Goal: Information Seeking & Learning: Learn about a topic

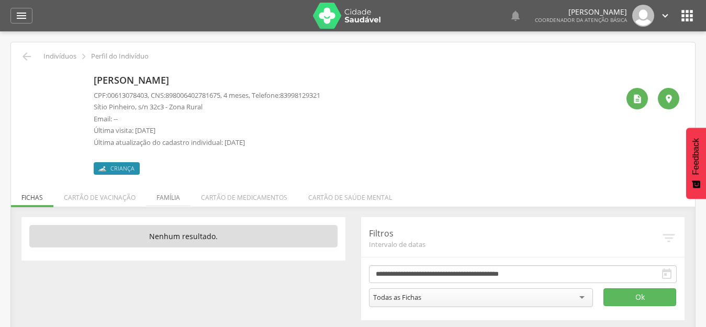
click at [171, 197] on li "Família" at bounding box center [168, 195] width 44 height 25
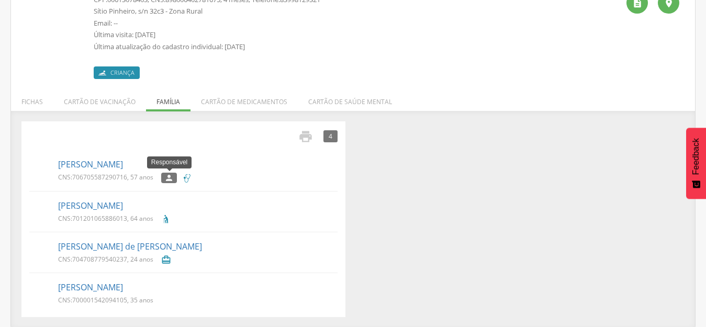
scroll to position [97, 0]
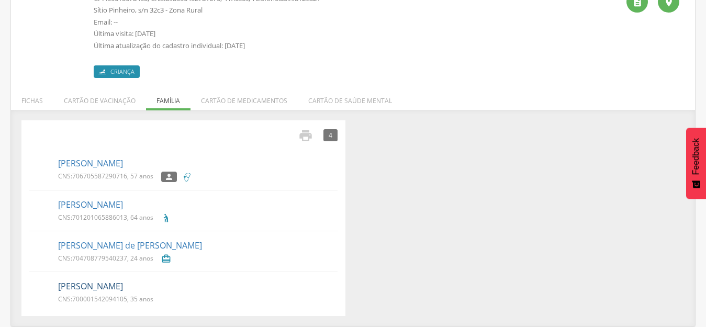
click at [90, 286] on link "Maria Jose de Lima Pinheiro" at bounding box center [90, 286] width 65 height 12
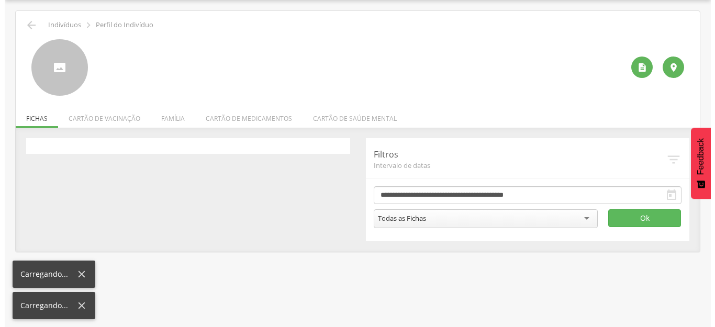
scroll to position [31, 0]
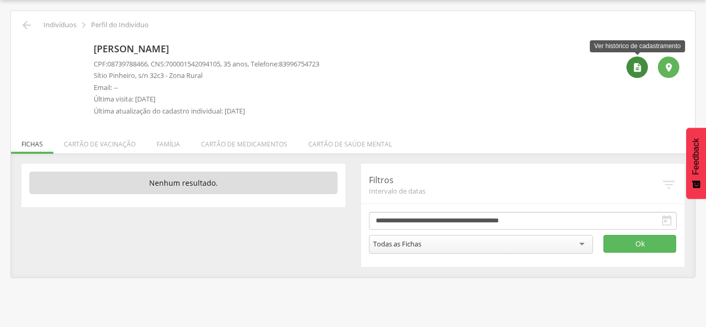
click at [640, 64] on icon "" at bounding box center [637, 67] width 10 height 10
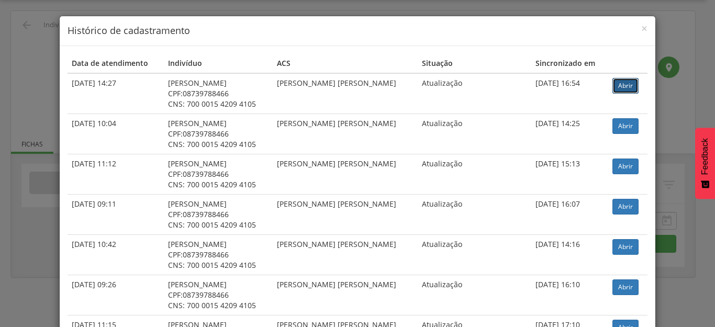
click at [633, 84] on link "Abrir" at bounding box center [625, 86] width 26 height 16
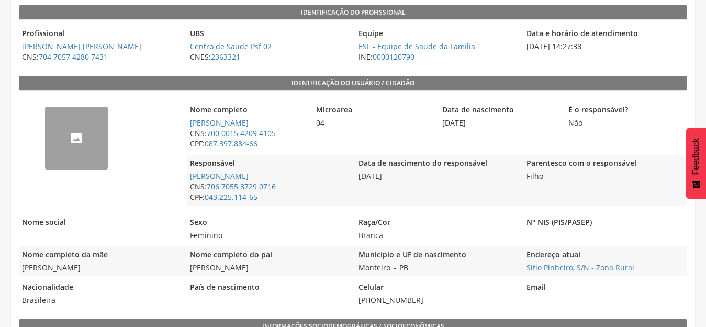
scroll to position [172, 0]
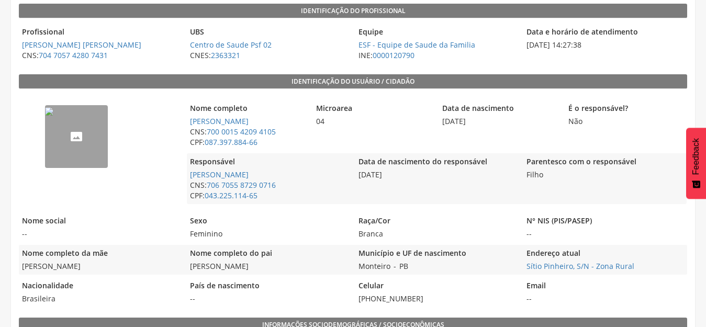
click at [53, 116] on img "--" at bounding box center [49, 111] width 8 height 8
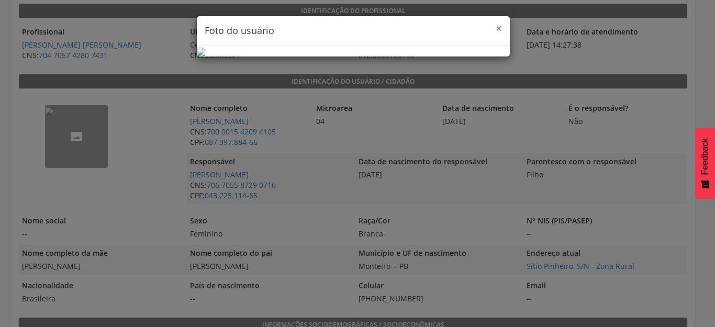
click at [495, 29] on span "×" at bounding box center [498, 28] width 6 height 15
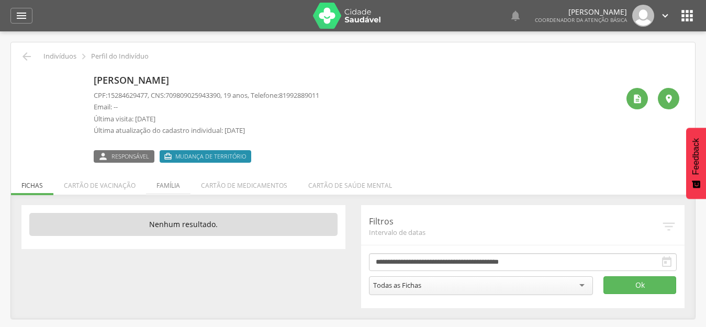
click at [160, 187] on li "Família" at bounding box center [168, 183] width 44 height 25
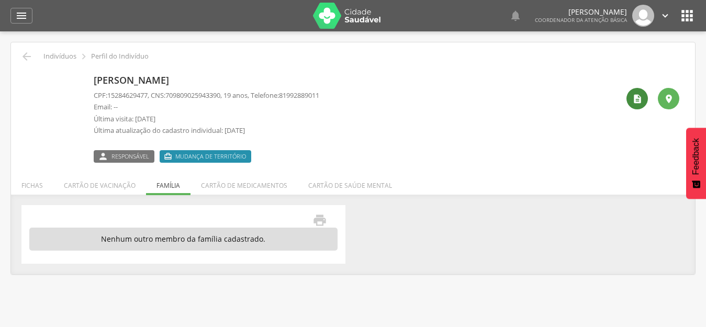
click at [644, 100] on div "" at bounding box center [636, 98] width 21 height 21
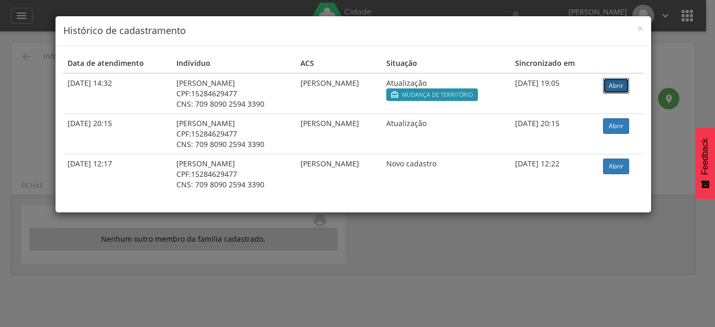
click at [626, 86] on link "Abrir" at bounding box center [616, 86] width 26 height 16
click at [639, 29] on span "×" at bounding box center [640, 28] width 6 height 15
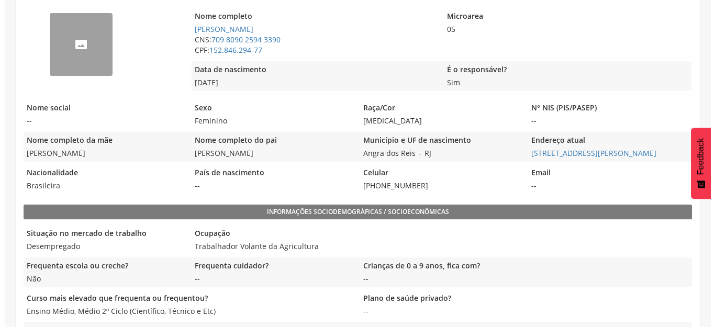
scroll to position [209, 0]
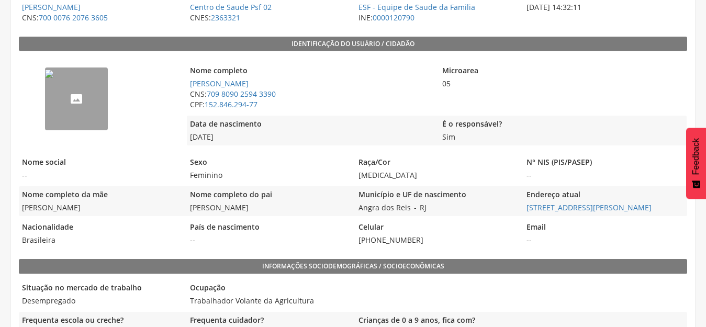
click at [53, 78] on img "--" at bounding box center [49, 74] width 8 height 8
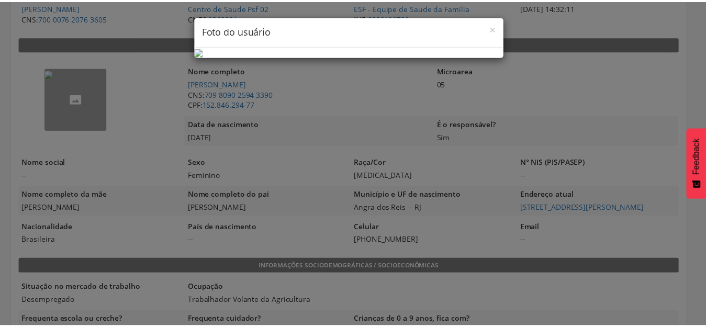
scroll to position [0, 0]
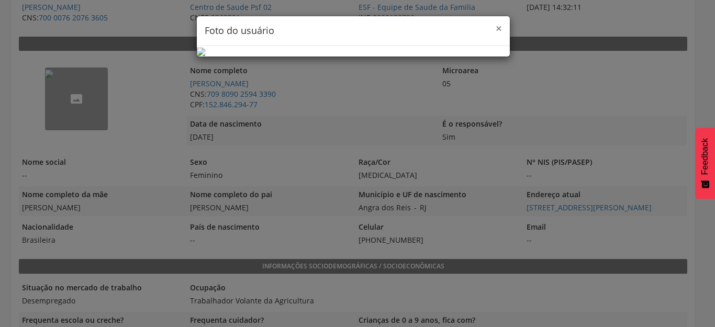
click at [495, 27] on span "×" at bounding box center [498, 28] width 6 height 15
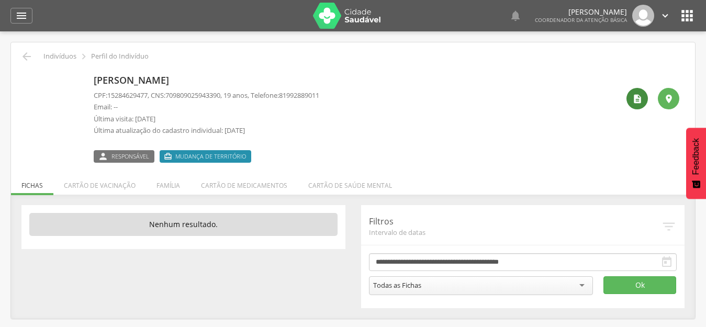
click at [637, 106] on div "" at bounding box center [636, 98] width 21 height 21
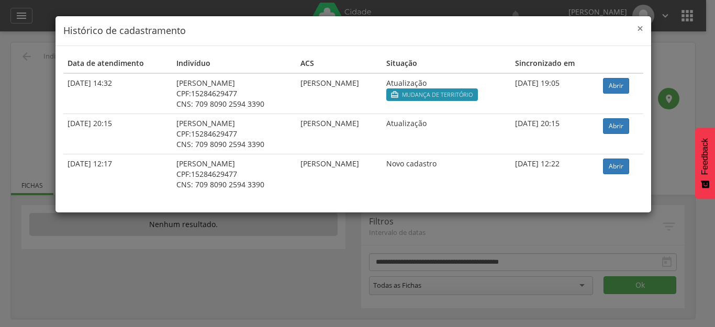
click at [642, 27] on span "×" at bounding box center [640, 28] width 6 height 15
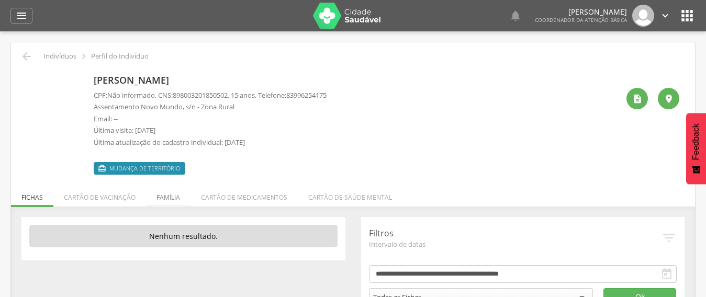
click at [167, 201] on li "Família" at bounding box center [168, 195] width 44 height 25
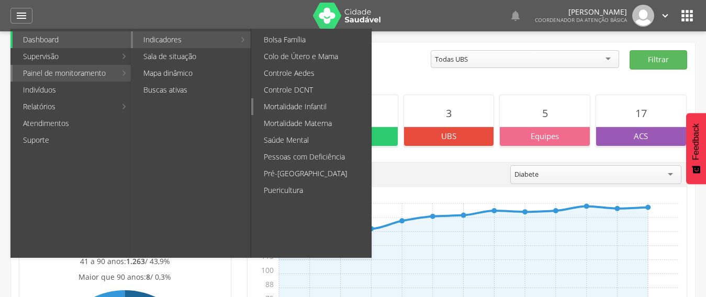
click at [299, 103] on link "Mortalidade Infantil" at bounding box center [312, 106] width 118 height 17
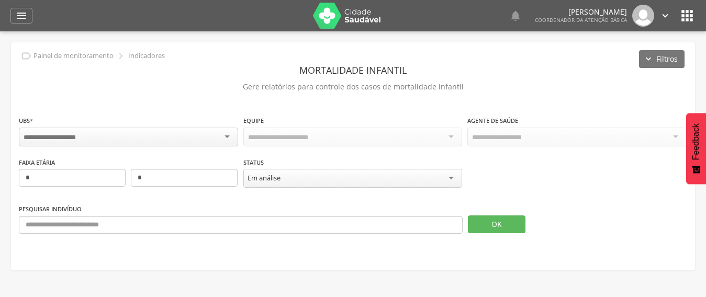
click at [199, 136] on div at bounding box center [128, 137] width 219 height 19
click at [174, 174] on input "*" at bounding box center [184, 178] width 107 height 18
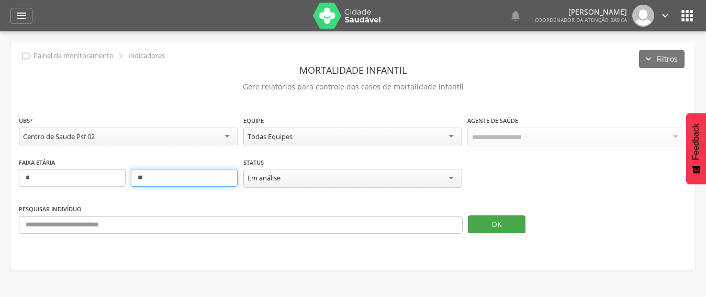
type input "**"
click at [504, 228] on button "OK" at bounding box center [497, 225] width 58 height 18
click at [443, 179] on div "Em análise" at bounding box center [352, 178] width 219 height 19
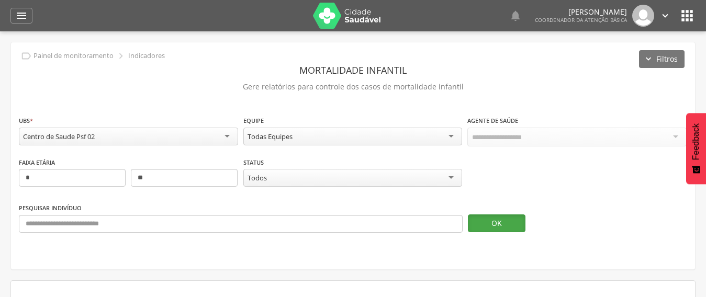
click at [486, 226] on button "OK" at bounding box center [497, 224] width 58 height 18
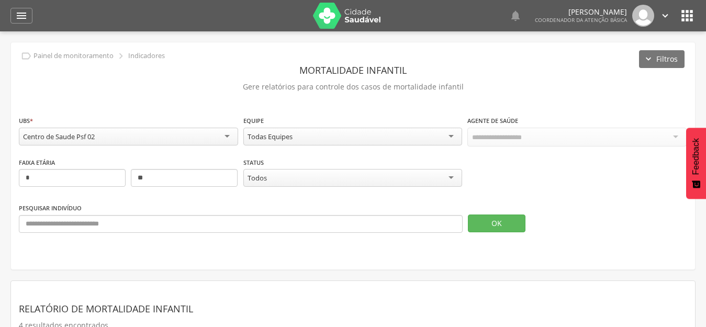
click at [10, 25] on div " Dashboard Supervisão Produtividade Mapa da cidade Ranking App desatualizado Ú…" at bounding box center [352, 15] width 685 height 31
click at [25, 10] on icon "" at bounding box center [21, 15] width 13 height 13
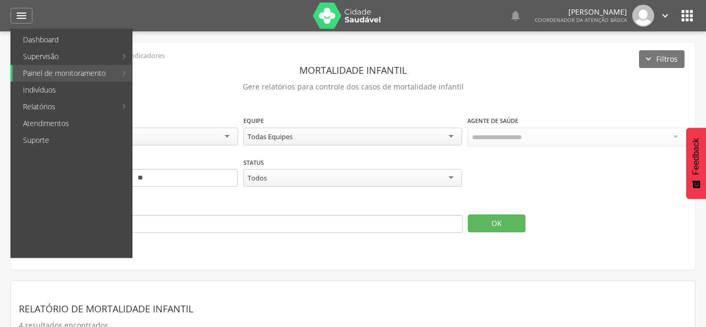
click at [688, 20] on icon "" at bounding box center [687, 15] width 17 height 17
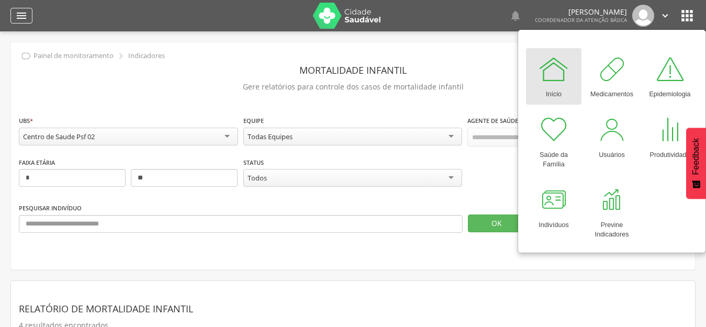
click at [13, 14] on div "" at bounding box center [21, 16] width 22 height 16
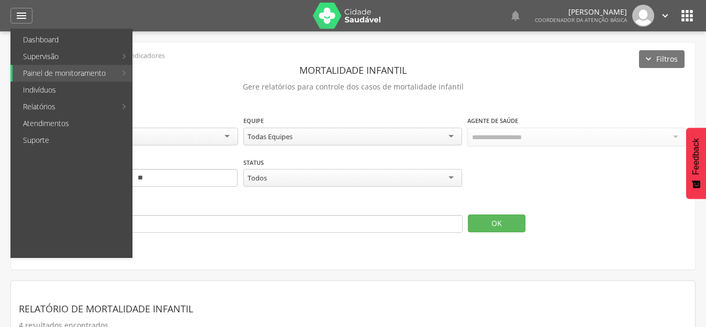
click at [172, 85] on p "Gere relatórios para controle dos casos de mortalidade infantil" at bounding box center [353, 87] width 668 height 15
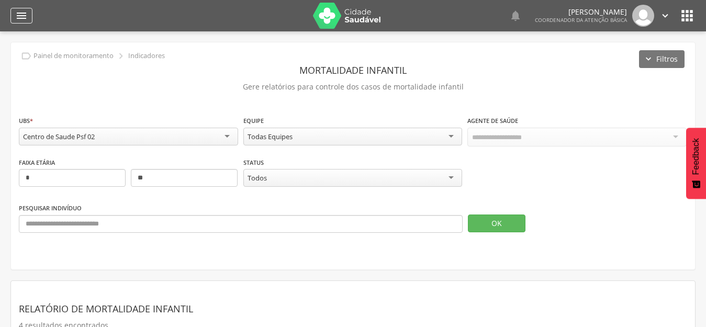
click at [28, 15] on div "" at bounding box center [21, 16] width 22 height 16
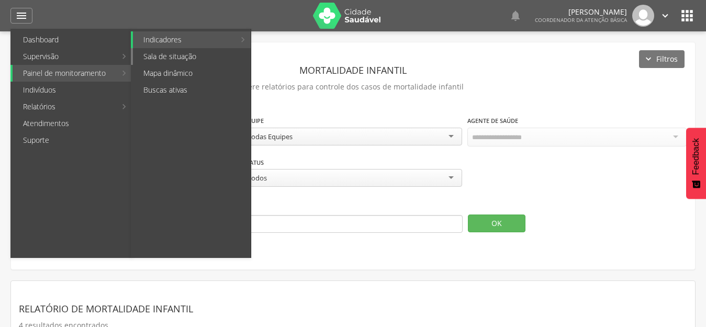
click at [171, 53] on link "Sala de situação" at bounding box center [192, 56] width 118 height 17
click at [0, 0] on div "**********" at bounding box center [0, 0] width 0 height 0
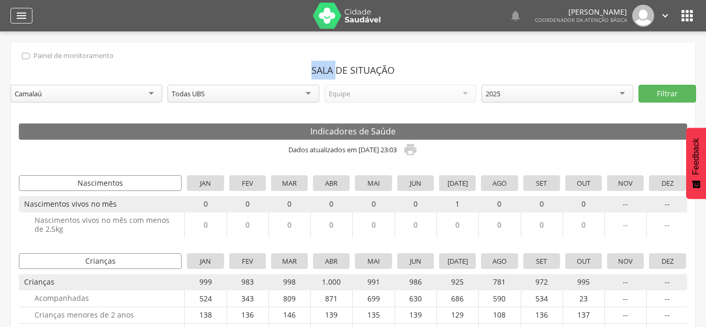
click at [20, 19] on icon "" at bounding box center [21, 15] width 13 height 13
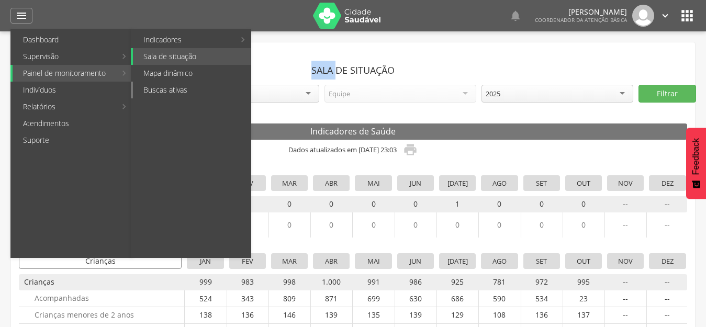
click at [185, 83] on link "Buscas ativas" at bounding box center [192, 90] width 118 height 17
type input "**********"
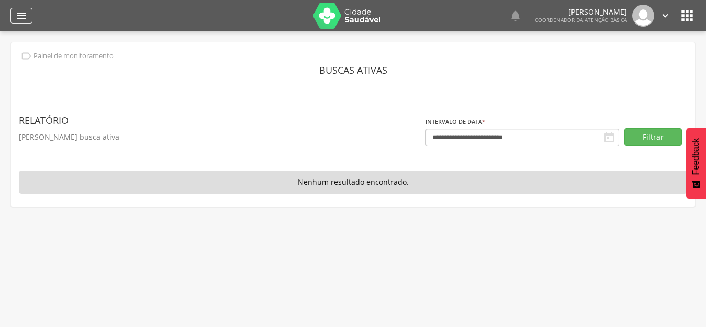
click at [24, 14] on icon "" at bounding box center [21, 15] width 13 height 13
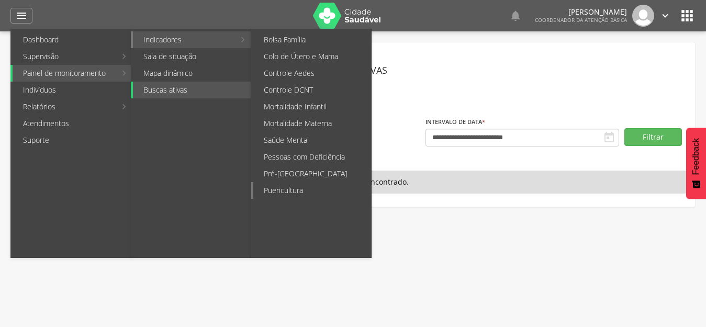
click at [305, 191] on link "Puericultura" at bounding box center [312, 190] width 118 height 17
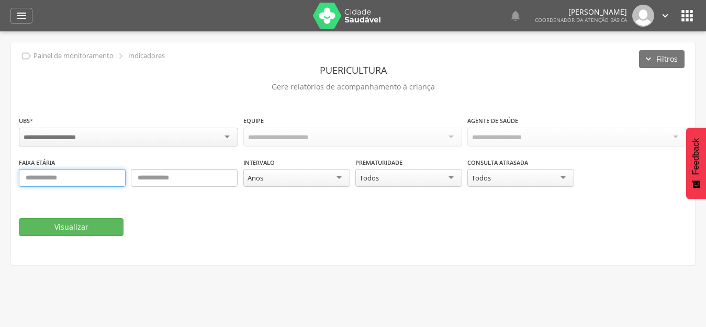
click at [83, 177] on input "text" at bounding box center [72, 178] width 107 height 18
type input "*"
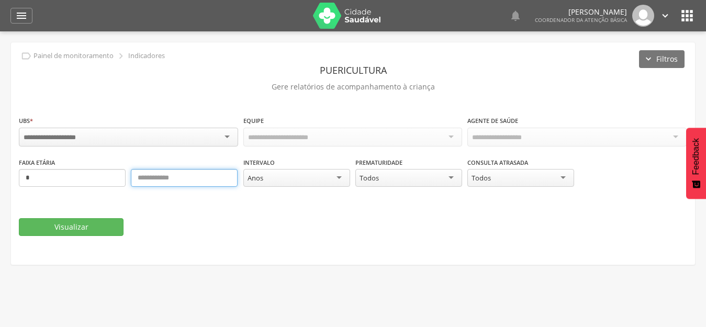
click at [198, 179] on input "text" at bounding box center [184, 178] width 107 height 18
type input "*"
click at [131, 137] on div at bounding box center [128, 137] width 219 height 19
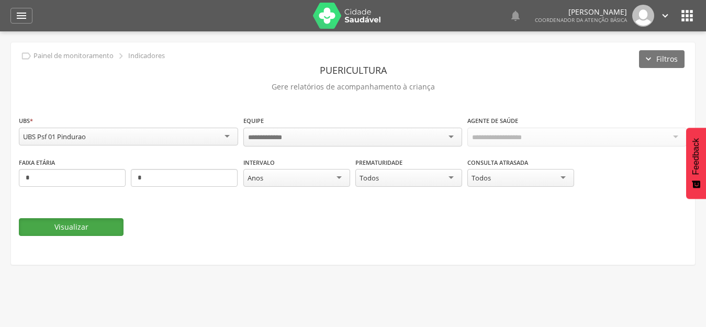
click at [91, 234] on button "Visualizar" at bounding box center [71, 227] width 105 height 18
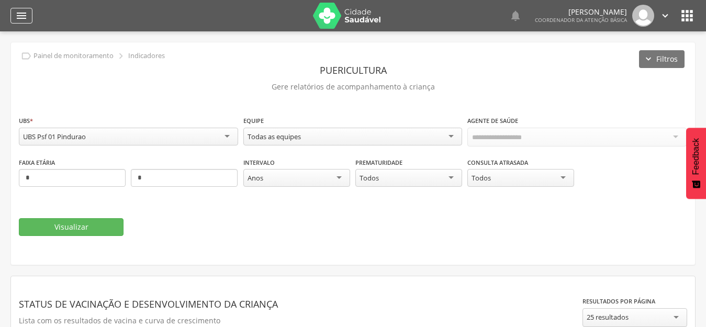
click at [27, 15] on icon "" at bounding box center [21, 15] width 13 height 13
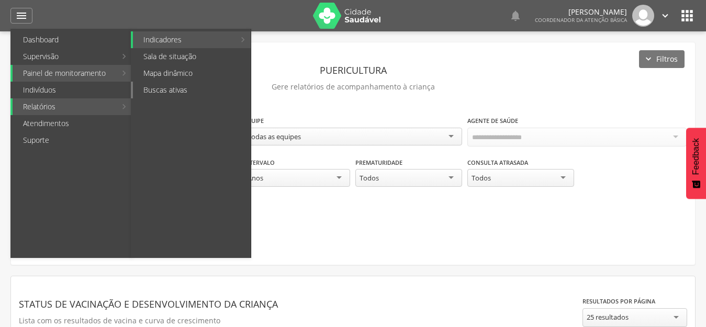
click at [166, 88] on link "Buscas ativas" at bounding box center [192, 90] width 118 height 17
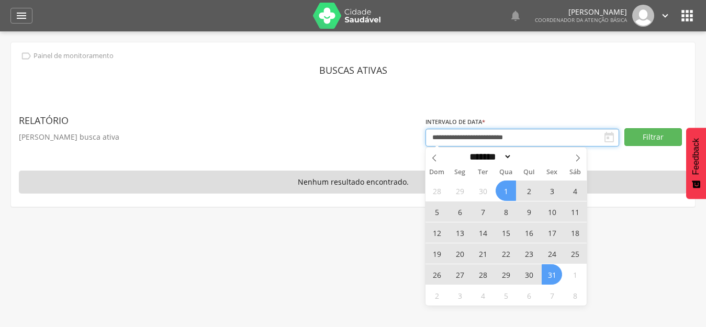
click at [528, 131] on input "**********" at bounding box center [522, 138] width 194 height 18
click at [436, 158] on icon at bounding box center [434, 157] width 7 height 7
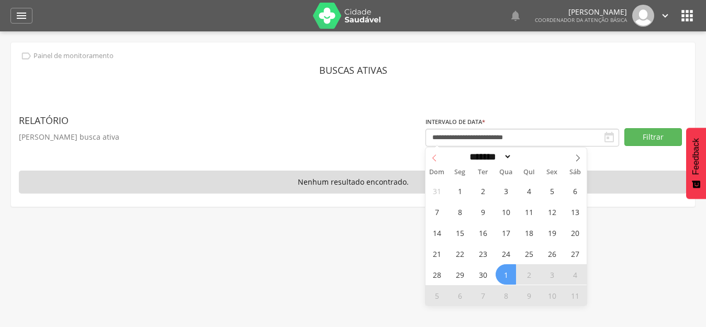
click at [436, 158] on icon at bounding box center [434, 157] width 7 height 7
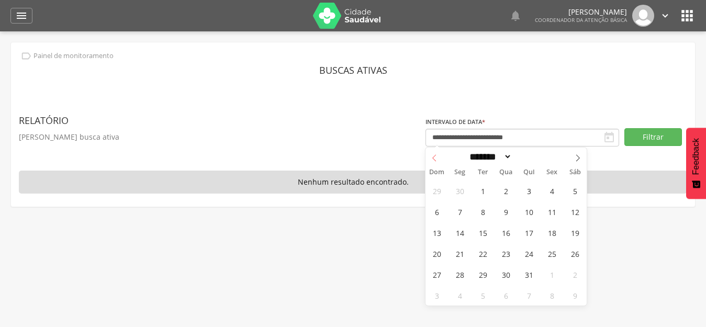
click at [436, 158] on icon at bounding box center [434, 157] width 7 height 7
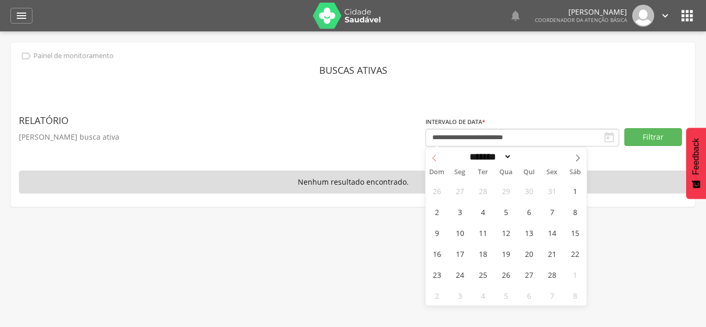
click at [436, 158] on icon at bounding box center [434, 157] width 7 height 7
select select "*"
click at [501, 193] on span "1" at bounding box center [505, 191] width 20 height 20
type input "**********"
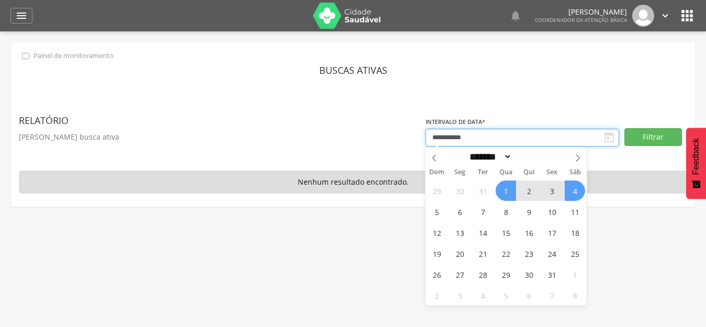
click at [499, 133] on input "**********" at bounding box center [522, 138] width 194 height 18
click at [574, 157] on icon at bounding box center [577, 157] width 7 height 7
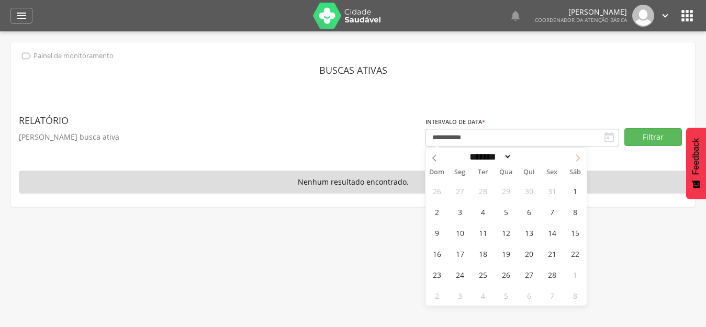
click at [574, 157] on icon at bounding box center [577, 157] width 7 height 7
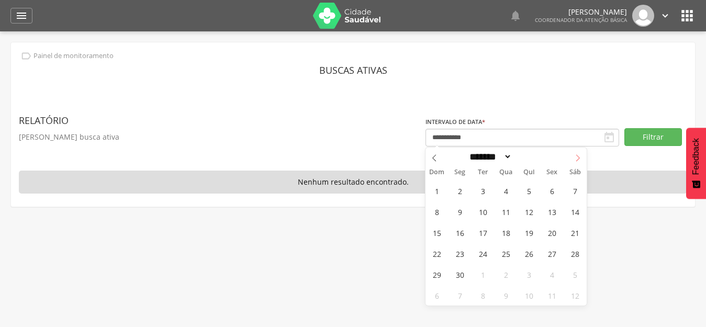
click at [574, 157] on icon at bounding box center [577, 157] width 7 height 7
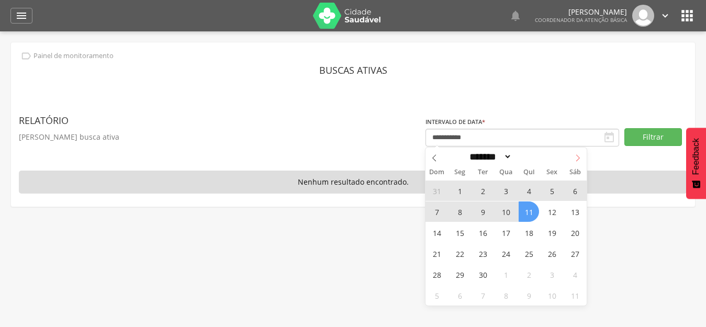
click at [579, 152] on span at bounding box center [578, 157] width 18 height 18
select select "*"
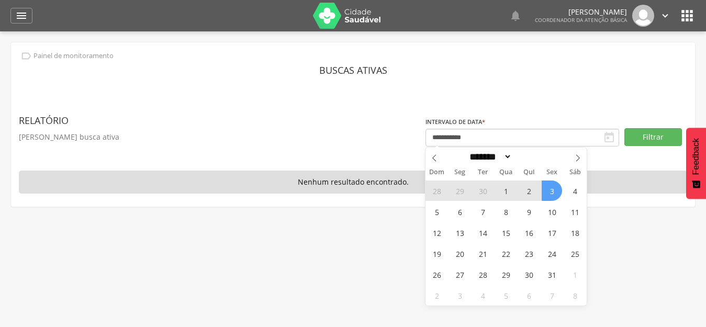
click at [549, 192] on span "3" at bounding box center [552, 191] width 20 height 20
type input "**********"
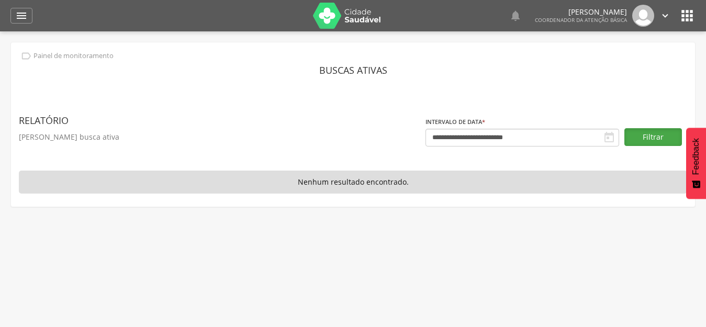
click at [670, 131] on button "Filtrar" at bounding box center [653, 137] width 58 height 18
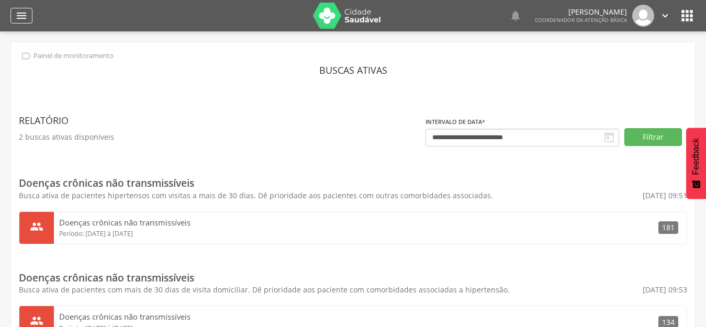
click at [26, 17] on icon "" at bounding box center [21, 15] width 13 height 13
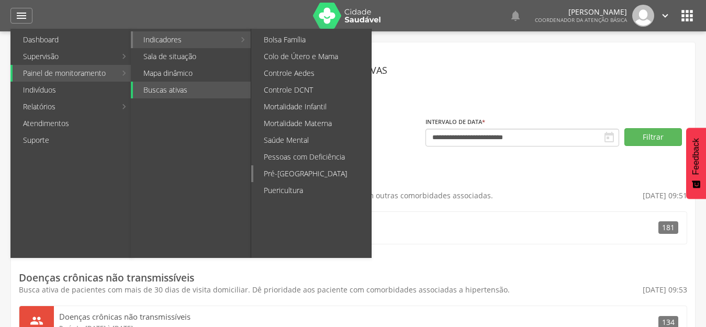
click at [292, 171] on link "Pré-[GEOGRAPHIC_DATA]" at bounding box center [312, 173] width 118 height 17
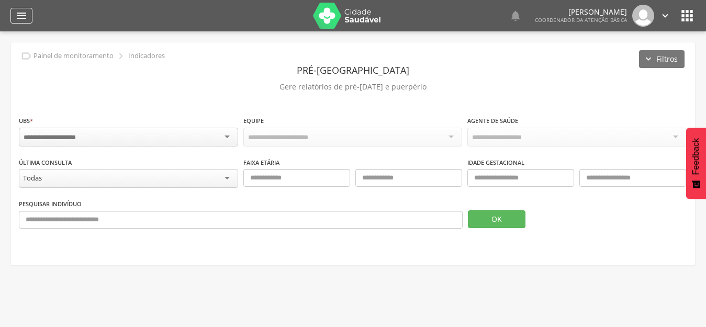
click at [27, 17] on icon "" at bounding box center [21, 15] width 13 height 13
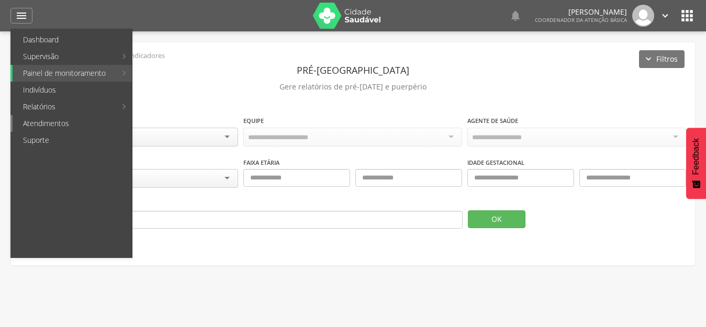
click at [43, 122] on link "Atendimentos" at bounding box center [72, 123] width 119 height 17
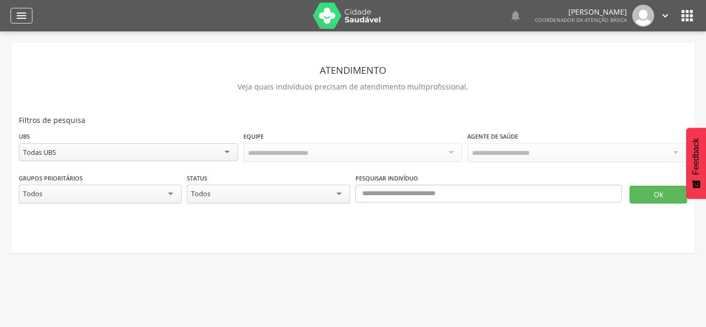
click at [17, 17] on icon "" at bounding box center [21, 15] width 13 height 13
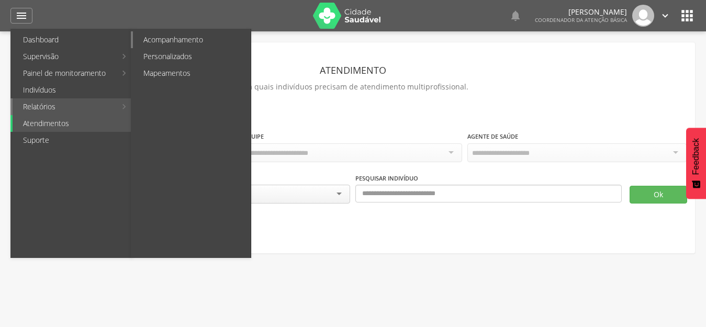
click at [183, 35] on link "Acompanhamento" at bounding box center [192, 39] width 118 height 17
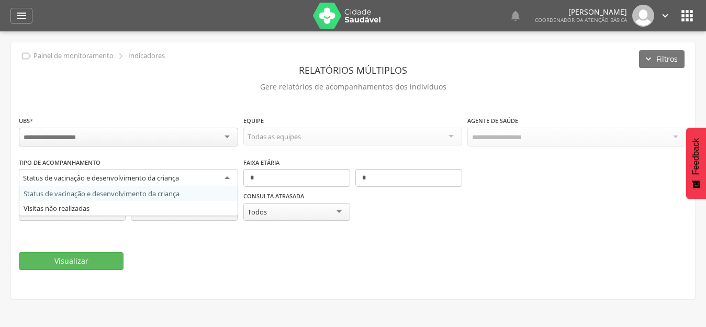
click at [153, 173] on div "Status de vacinação e desenvolvimento da criança" at bounding box center [101, 177] width 156 height 9
click at [193, 247] on fieldset "**********" at bounding box center [353, 192] width 668 height 155
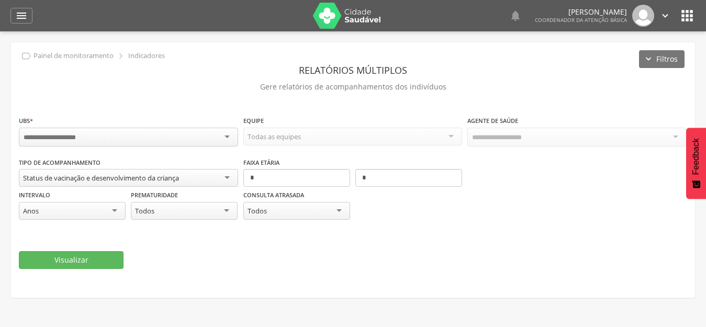
click at [70, 211] on div "Anos" at bounding box center [72, 211] width 107 height 18
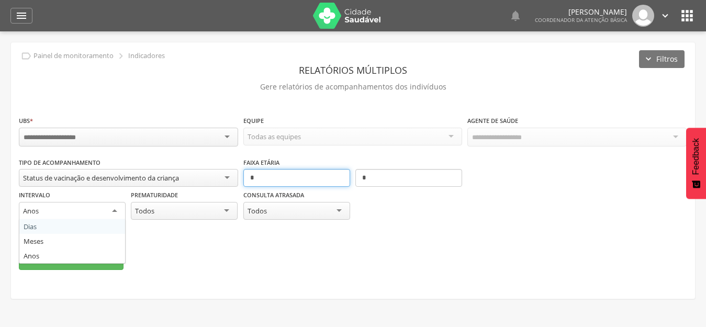
click at [277, 169] on input "*" at bounding box center [296, 178] width 107 height 18
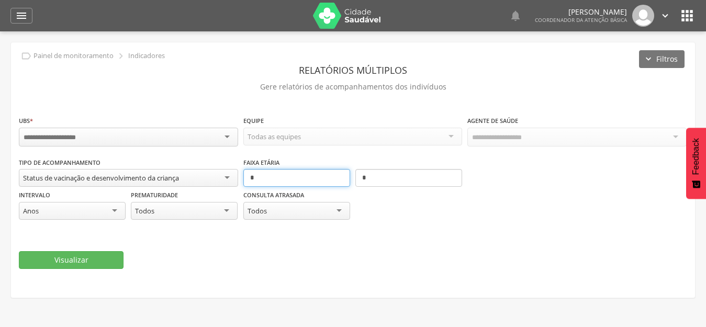
type input "*"
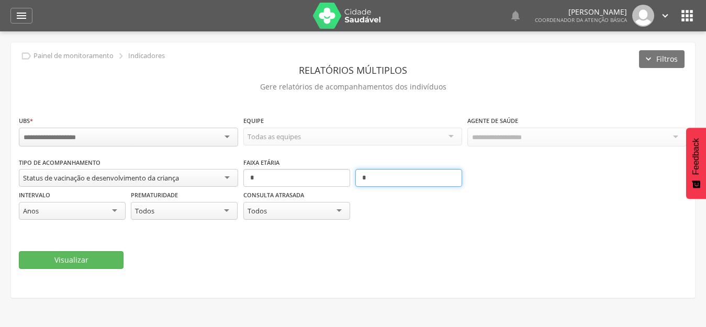
click at [371, 177] on input "*" at bounding box center [408, 178] width 107 height 18
type input "*"
click at [585, 206] on div "**********" at bounding box center [353, 193] width 668 height 73
click at [91, 135] on input "select-one" at bounding box center [58, 137] width 69 height 9
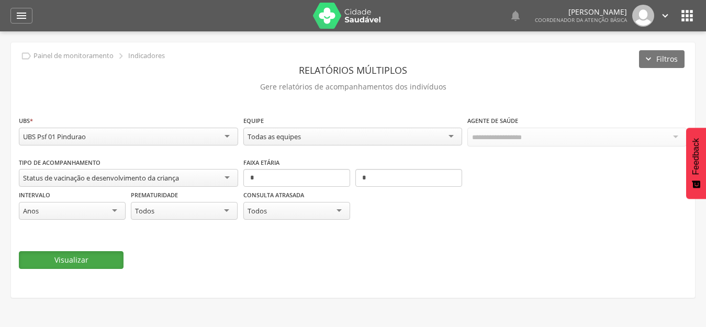
click at [67, 263] on button "Visualizar" at bounding box center [71, 260] width 105 height 18
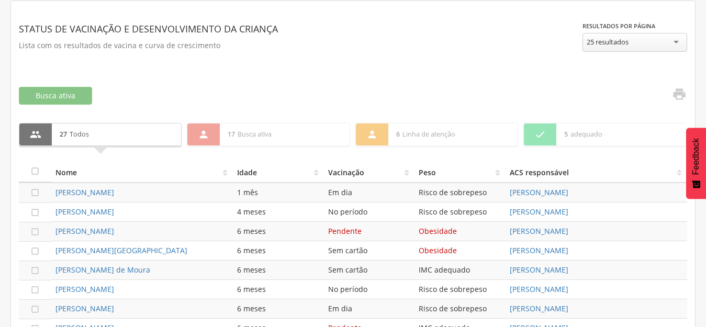
scroll to position [314, 0]
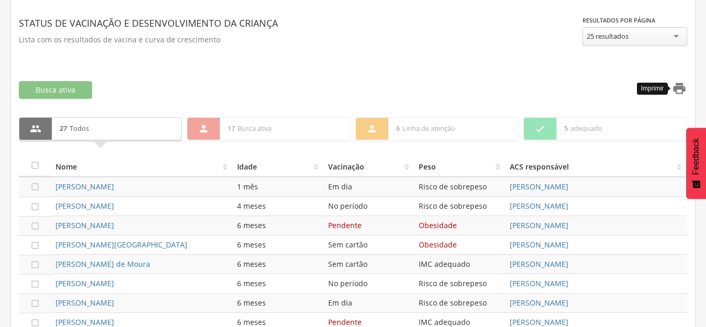
click at [683, 88] on icon "" at bounding box center [679, 88] width 15 height 15
click at [369, 71] on div "**********" at bounding box center [353, 38] width 668 height 70
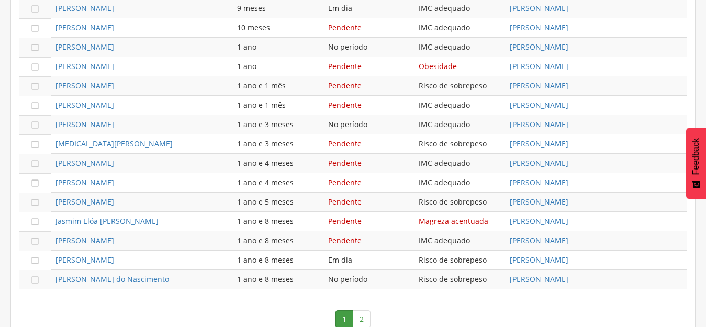
scroll to position [705, 0]
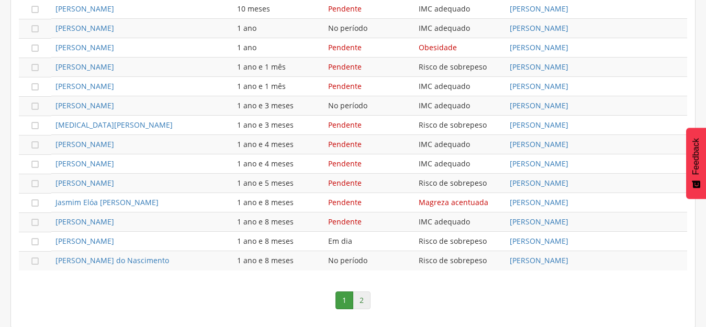
click at [363, 295] on link "2" at bounding box center [362, 300] width 18 height 18
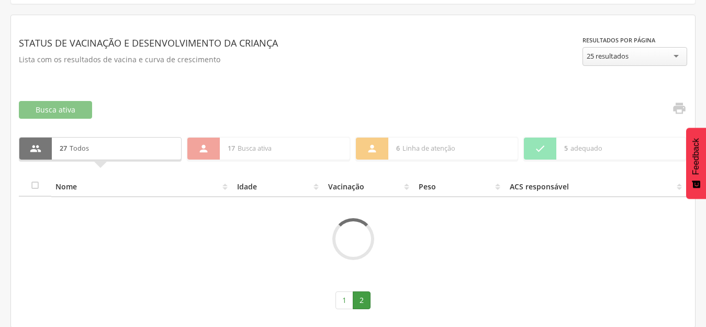
scroll to position [260, 0]
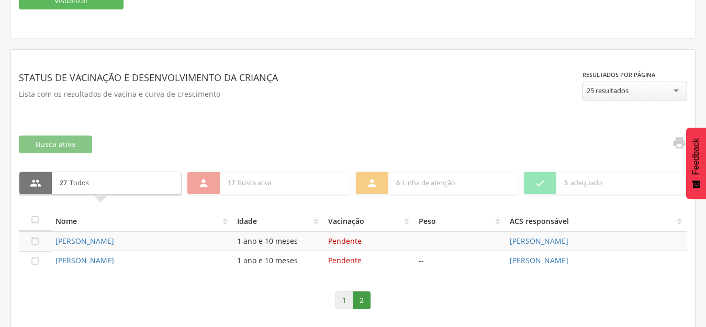
click at [343, 297] on link "1" at bounding box center [344, 300] width 18 height 18
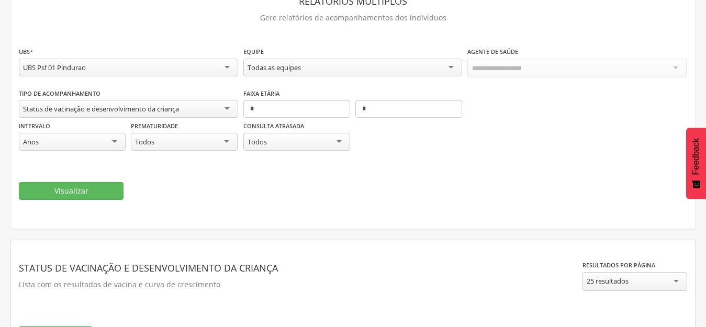
scroll to position [0, 0]
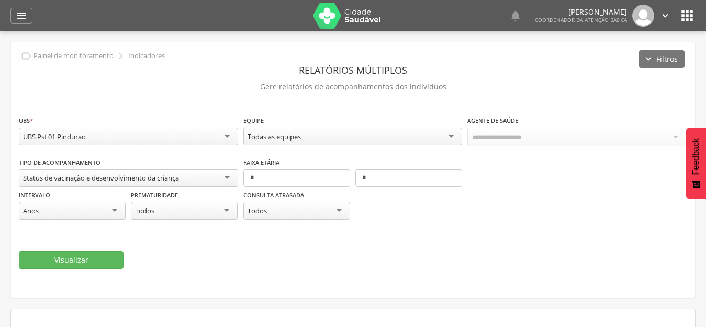
click at [682, 18] on icon "" at bounding box center [687, 15] width 17 height 17
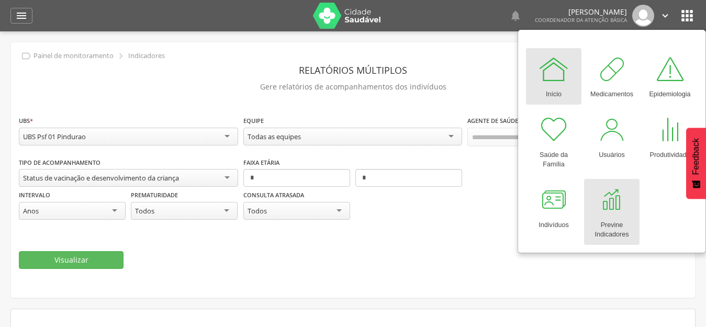
click at [607, 207] on div at bounding box center [611, 199] width 31 height 31
